Goal: Check status: Check status

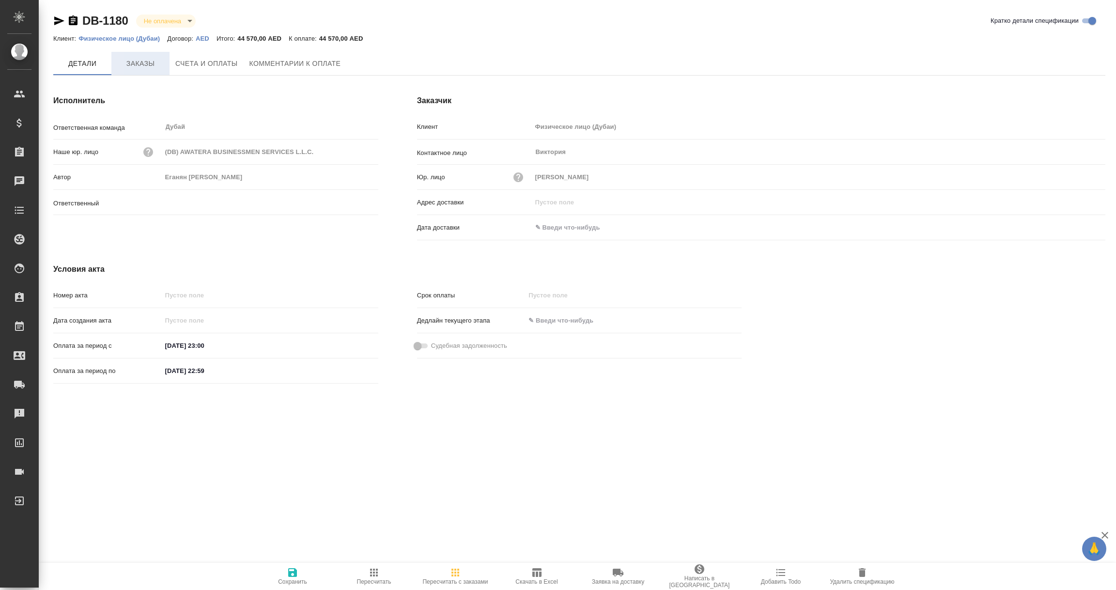
type input "Шорова Инесса"
click at [138, 66] on span "Заказы" at bounding box center [140, 64] width 47 height 12
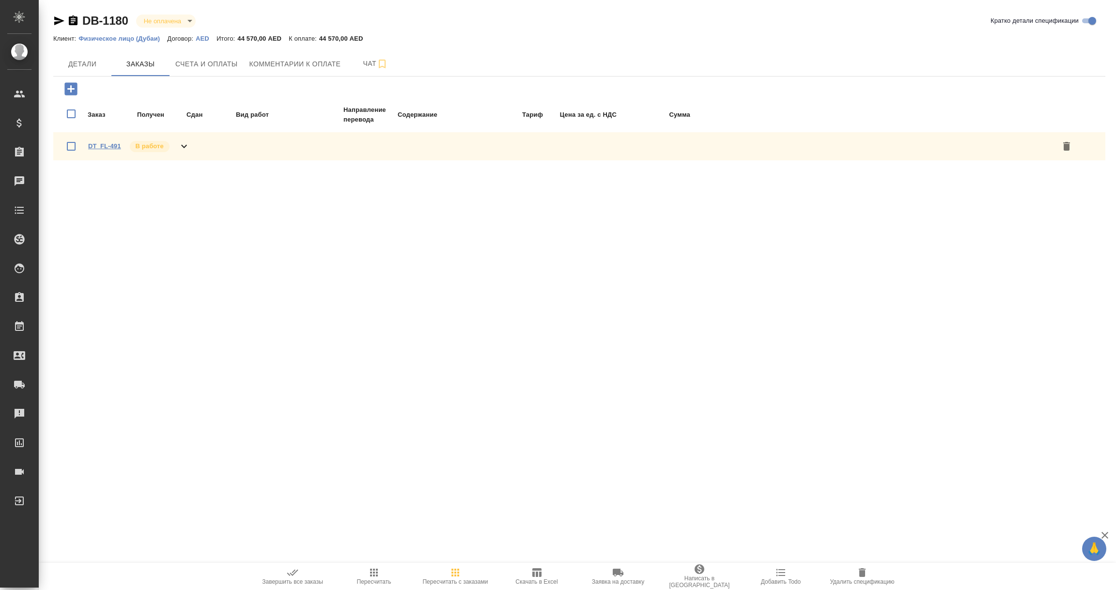
click at [106, 145] on link "DT_FL-491" at bounding box center [104, 145] width 33 height 7
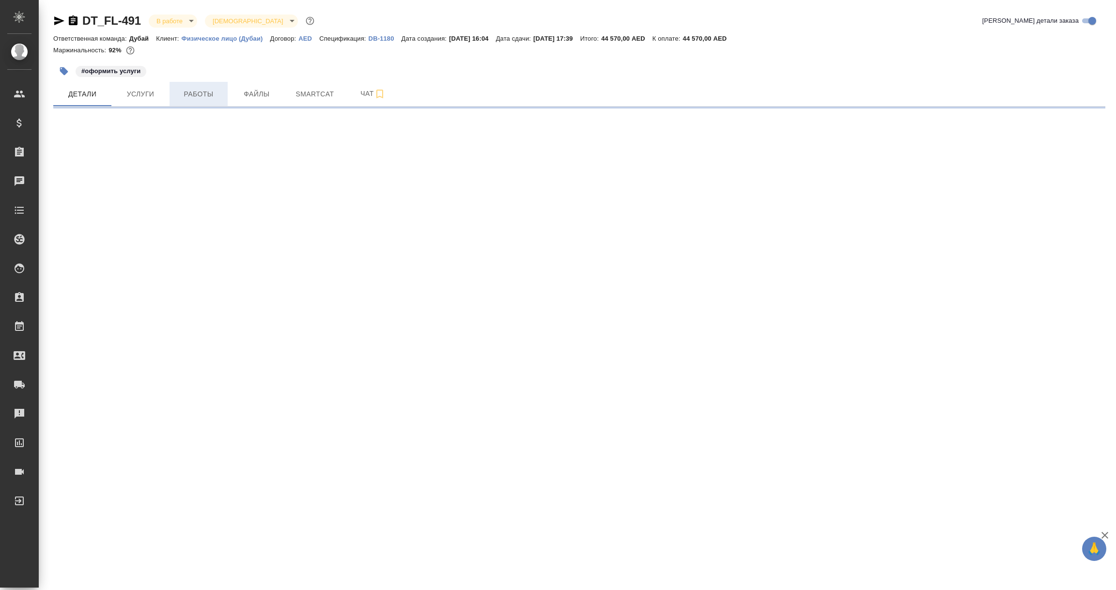
select select "RU"
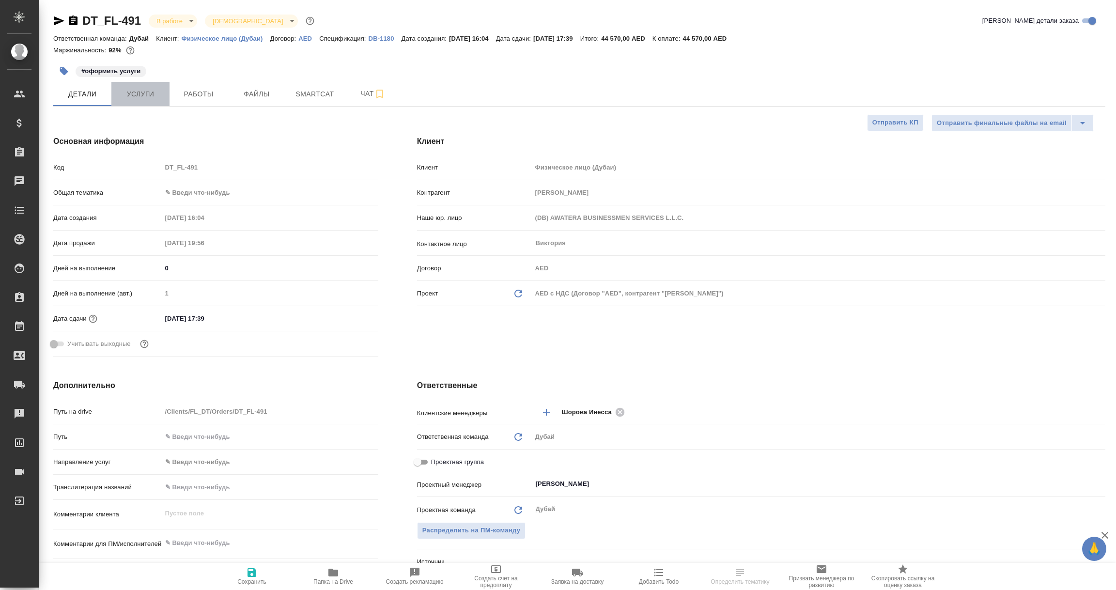
click at [146, 88] on span "Услуги" at bounding box center [140, 94] width 47 height 12
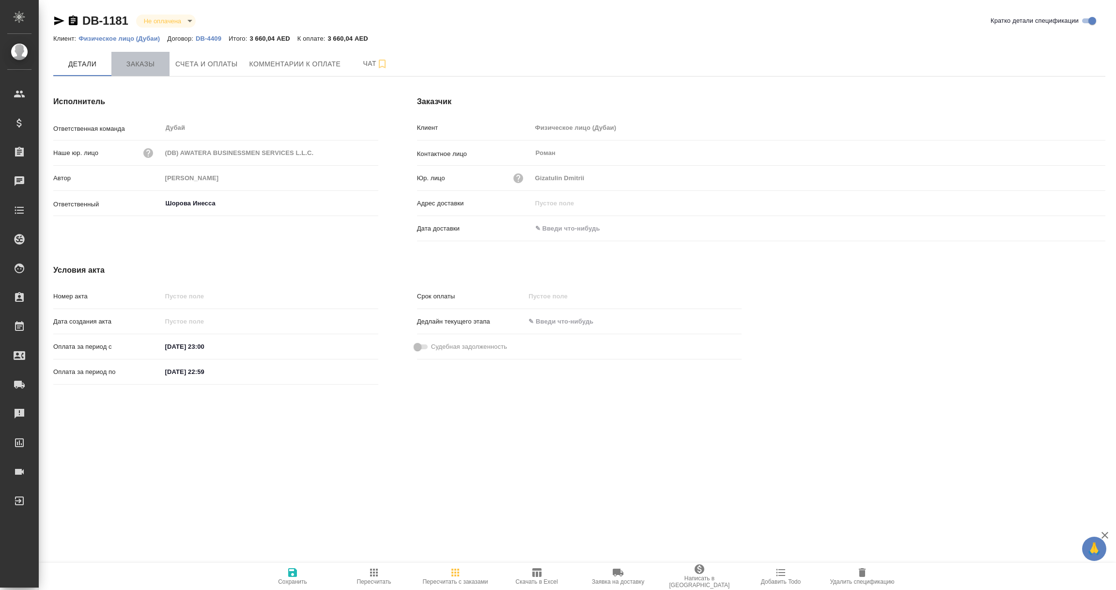
click at [148, 63] on span "Заказы" at bounding box center [140, 64] width 47 height 12
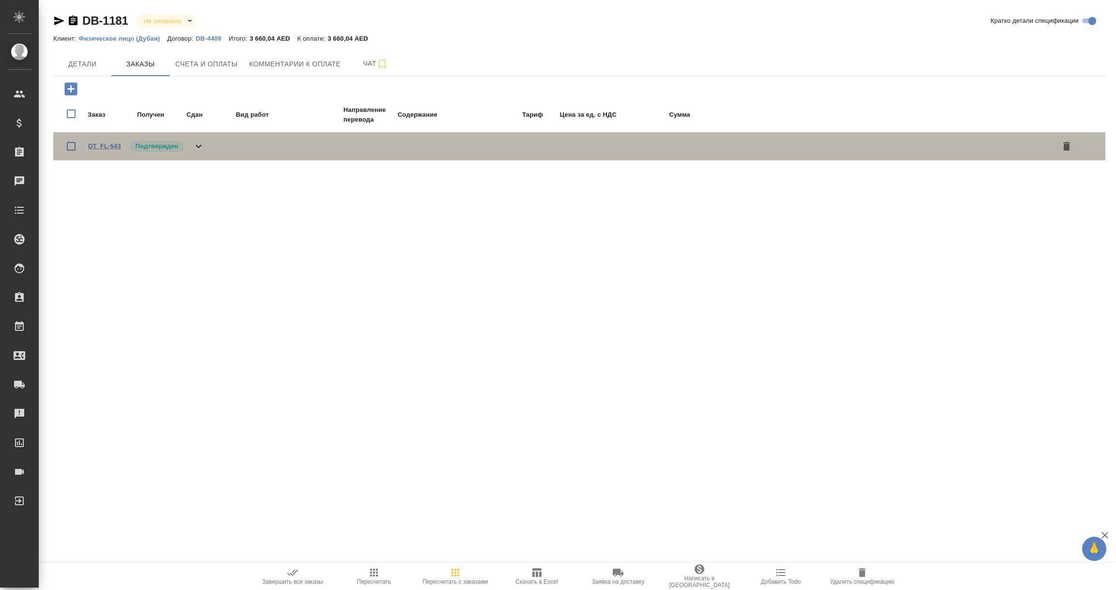
click at [98, 148] on link "DT_FL-543" at bounding box center [104, 145] width 33 height 7
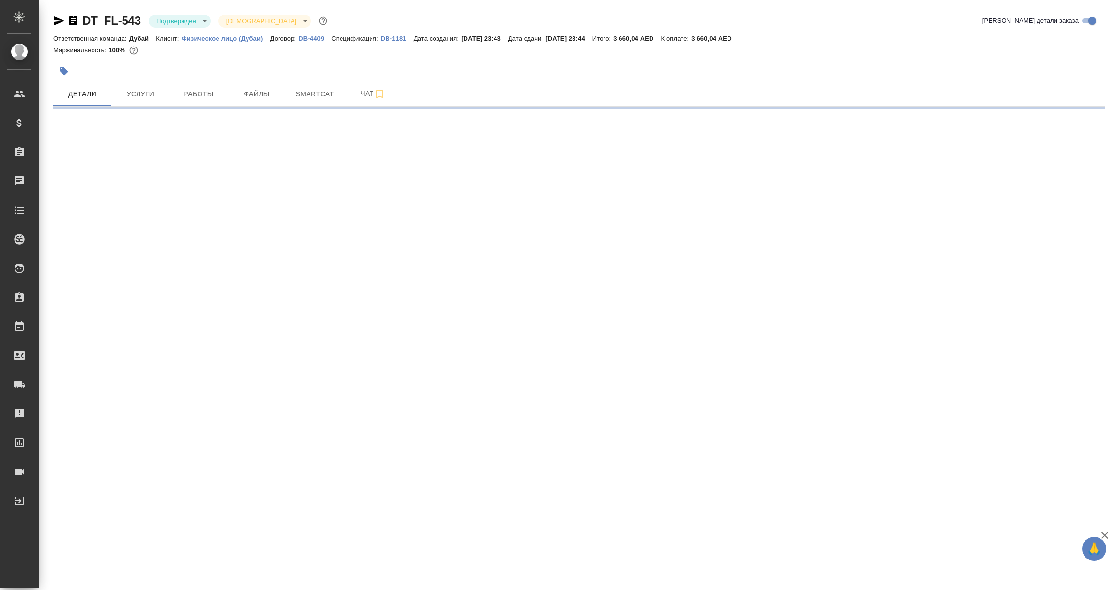
select select "RU"
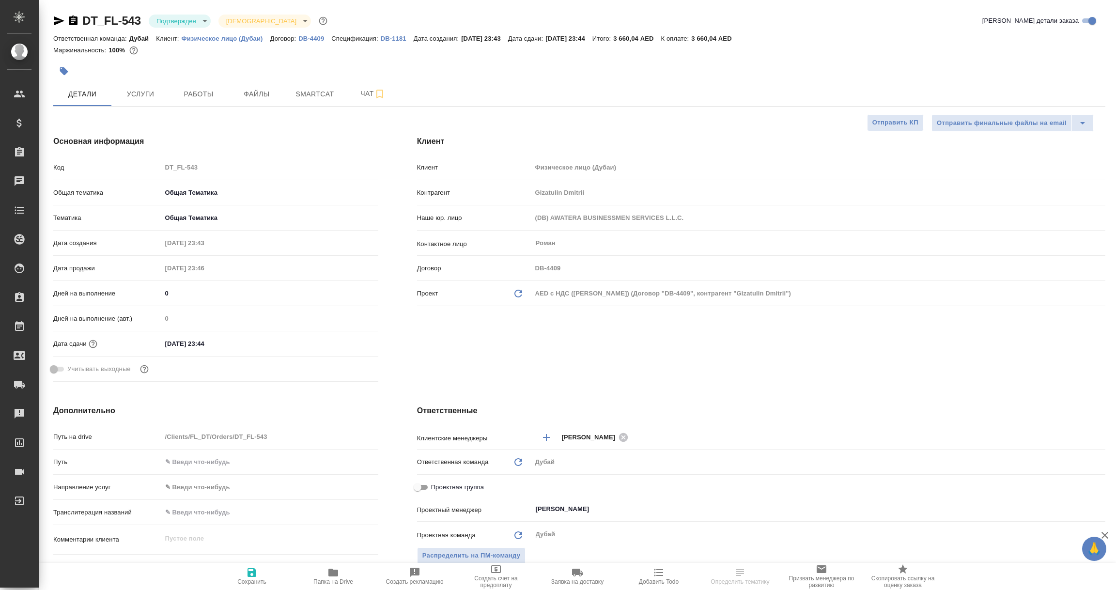
type textarea "x"
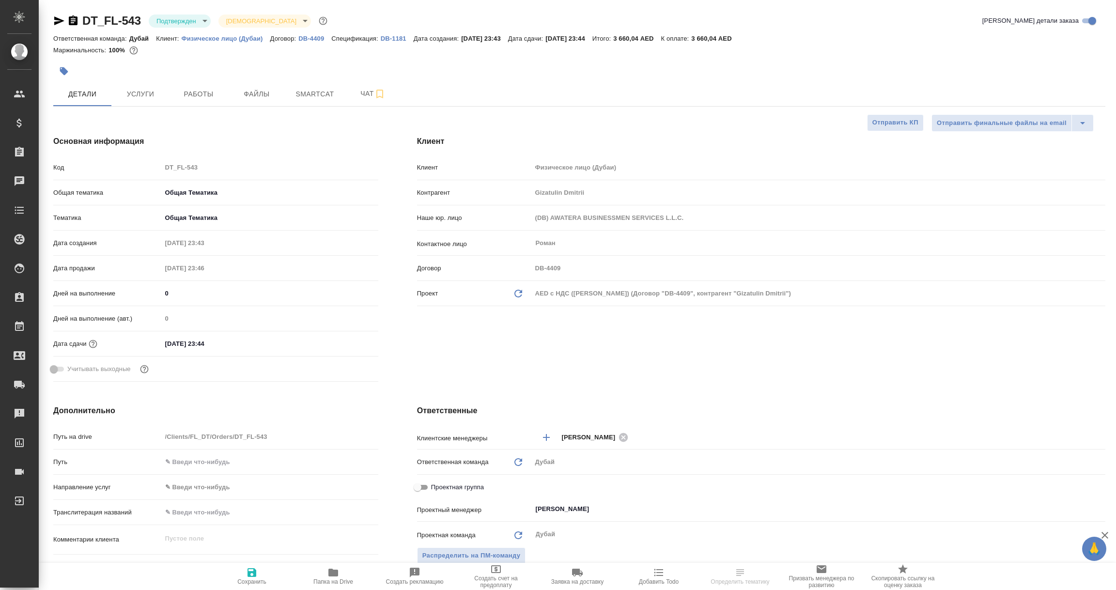
type textarea "x"
drag, startPoint x: 132, startPoint y: 94, endPoint x: 137, endPoint y: 101, distance: 8.3
click at [132, 94] on span "Услуги" at bounding box center [140, 94] width 47 height 12
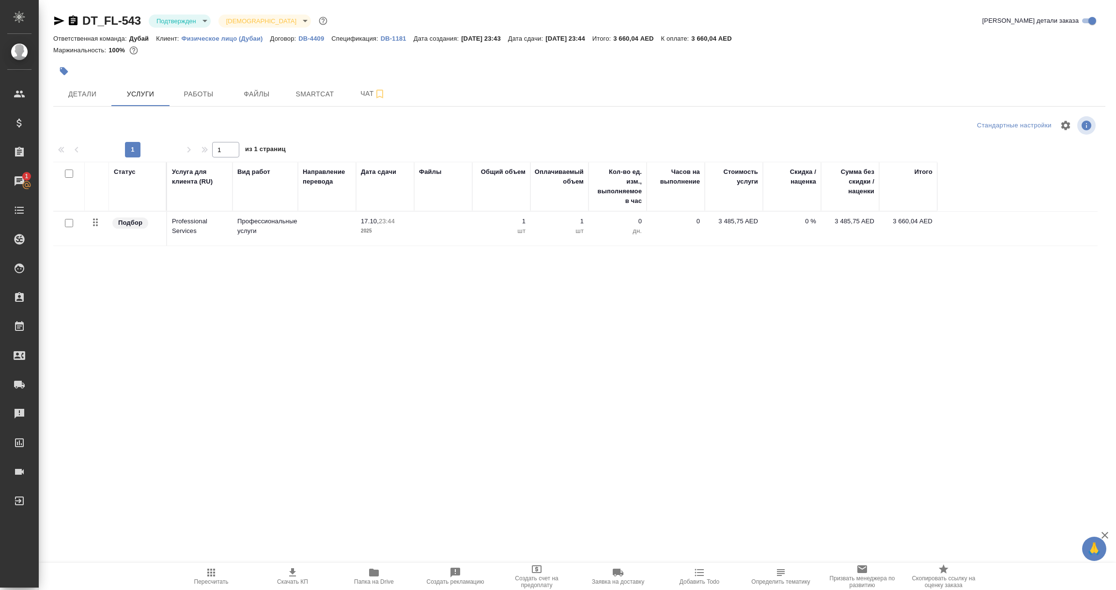
click at [116, 356] on div "Статус Услуга для клиента (RU) Вид работ Направление перевода Дата сдачи Файлы …" at bounding box center [575, 266] width 1045 height 208
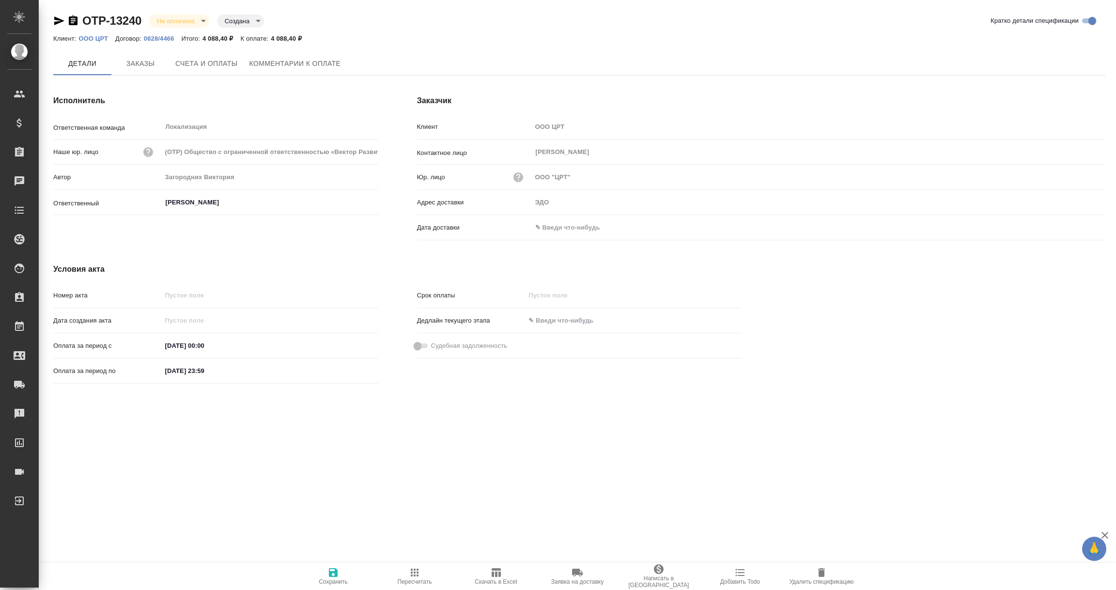
click at [561, 228] on input "text" at bounding box center [574, 227] width 85 height 14
click at [1083, 224] on div at bounding box center [1089, 228] width 34 height 12
click at [1079, 223] on icon "button" at bounding box center [1077, 228] width 9 height 10
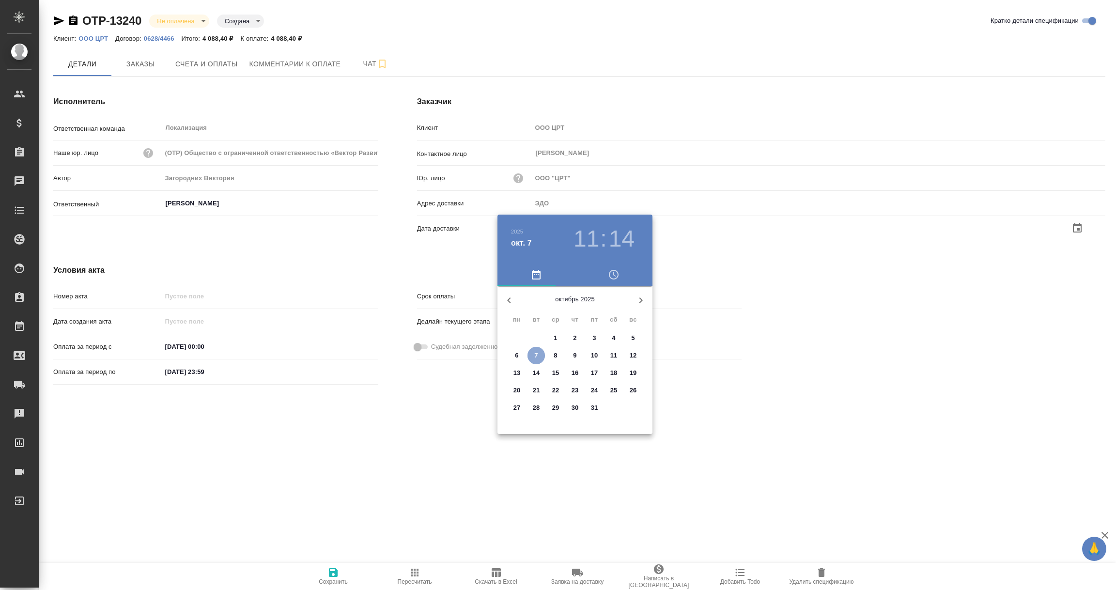
click at [537, 351] on p "7" at bounding box center [535, 356] width 3 height 10
type input "[DATE] 11:14"
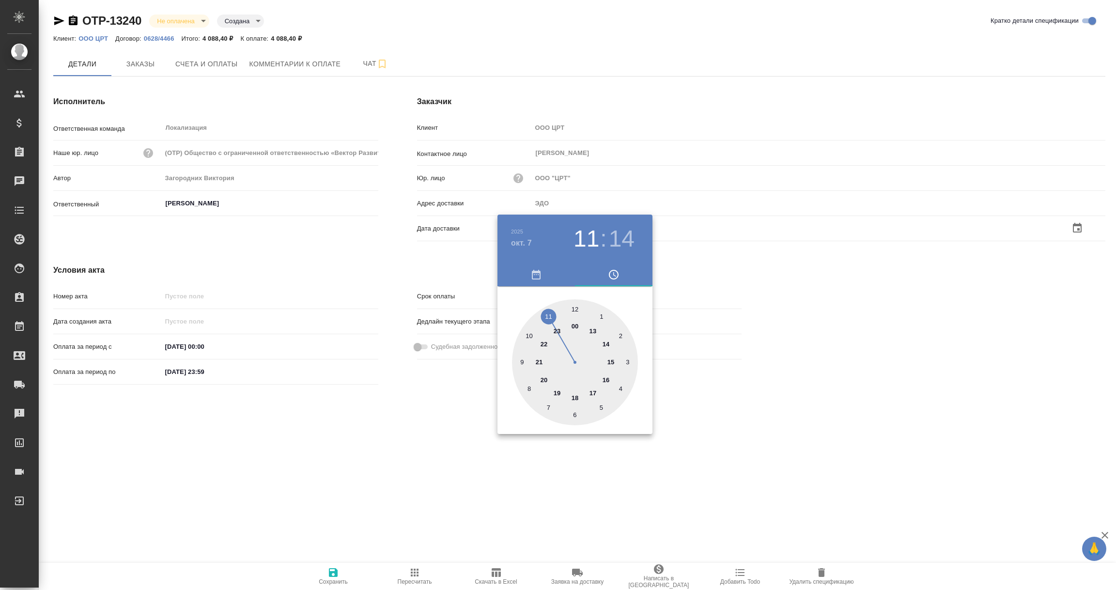
drag, startPoint x: 451, startPoint y: 447, endPoint x: 433, endPoint y: 499, distance: 55.0
click at [450, 448] on div at bounding box center [558, 295] width 1116 height 590
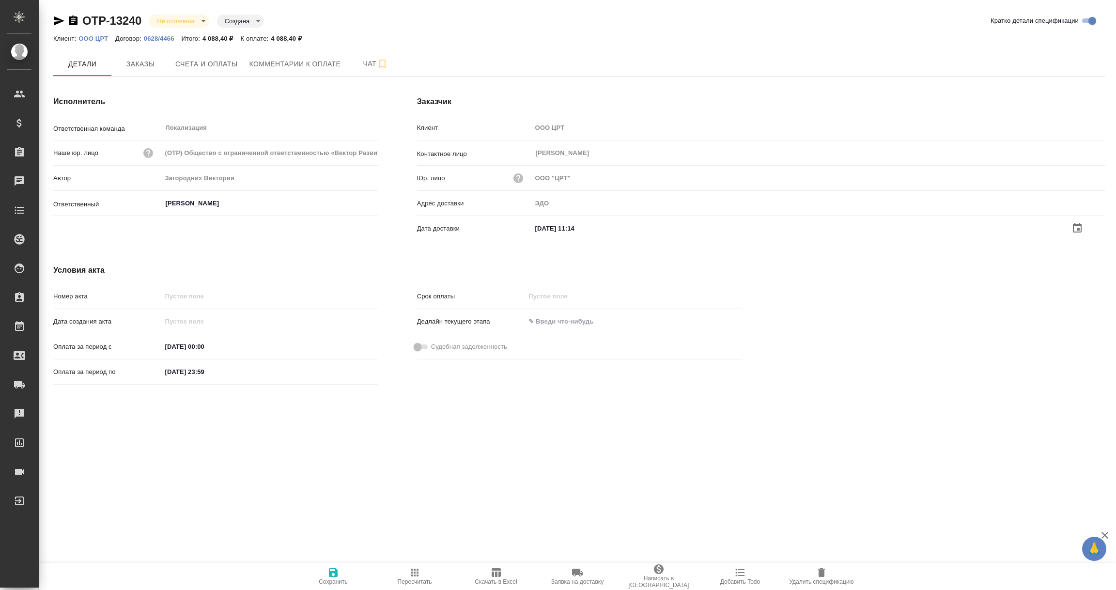
click at [334, 575] on icon "button" at bounding box center [334, 573] width 12 height 12
